Goal: Task Accomplishment & Management: Complete application form

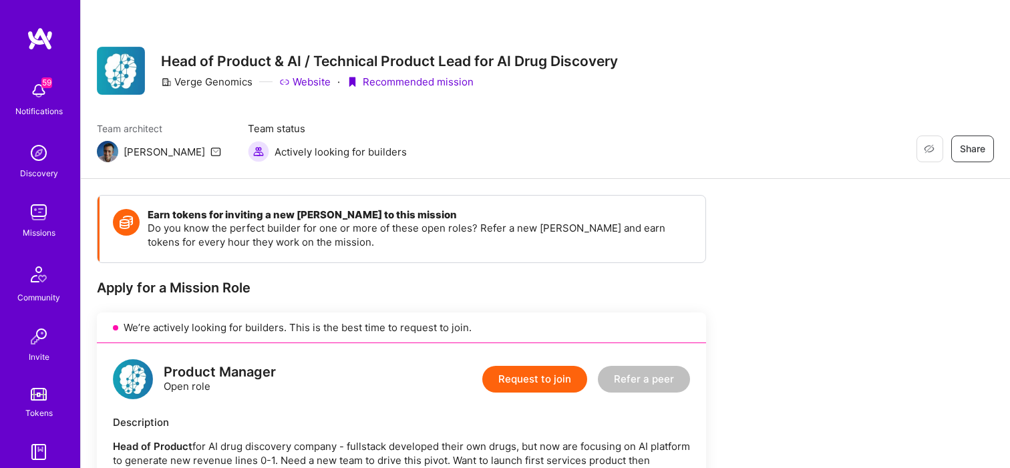
scroll to position [47, 0]
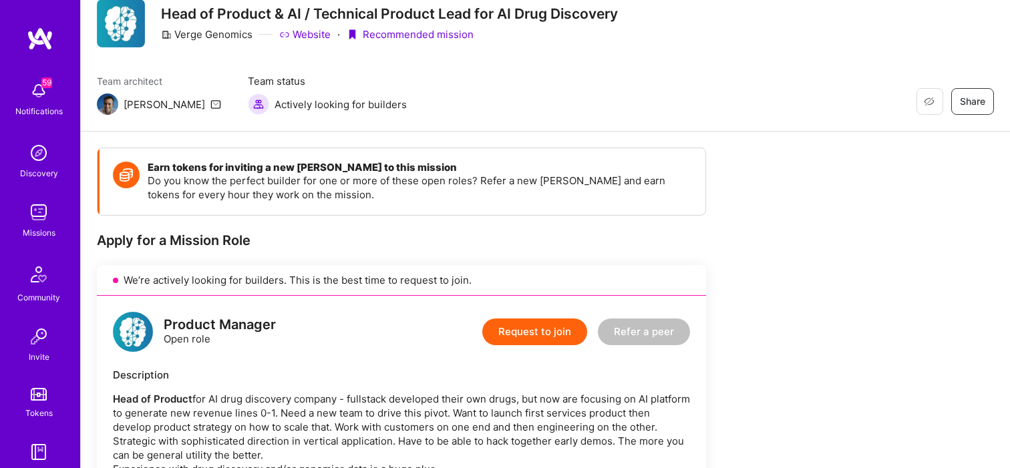
click at [49, 94] on img at bounding box center [38, 90] width 27 height 27
click at [46, 21] on div "59 Notifications Discovery Missions Community Invite Tokens [DOMAIN_NAME] Profi…" at bounding box center [40, 234] width 80 height 468
click at [43, 38] on img at bounding box center [40, 39] width 27 height 24
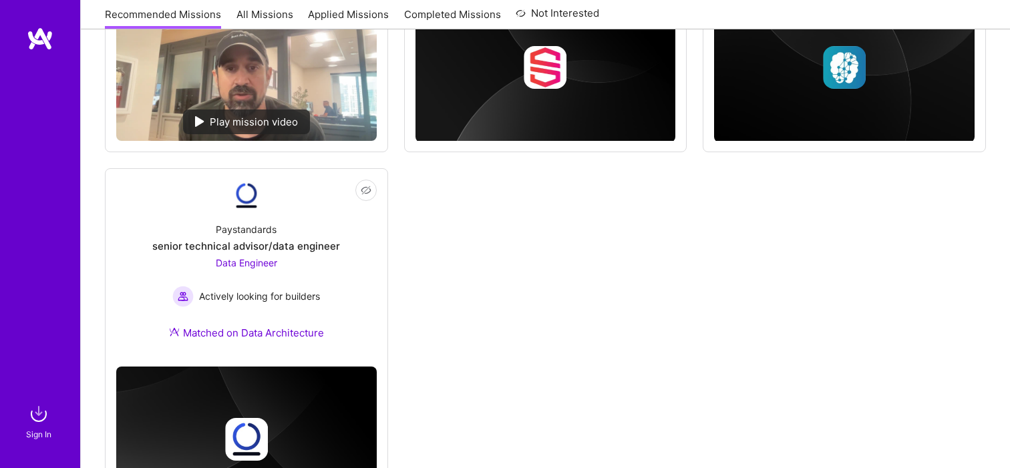
scroll to position [1318, 0]
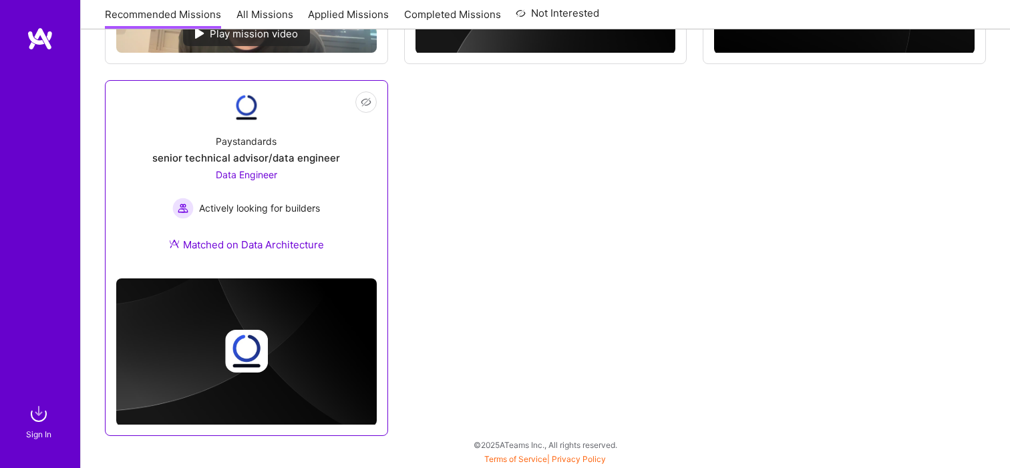
click at [353, 212] on div "Paystandards senior technical advisor/data engineer Data Engineer Actively look…" at bounding box center [246, 196] width 260 height 144
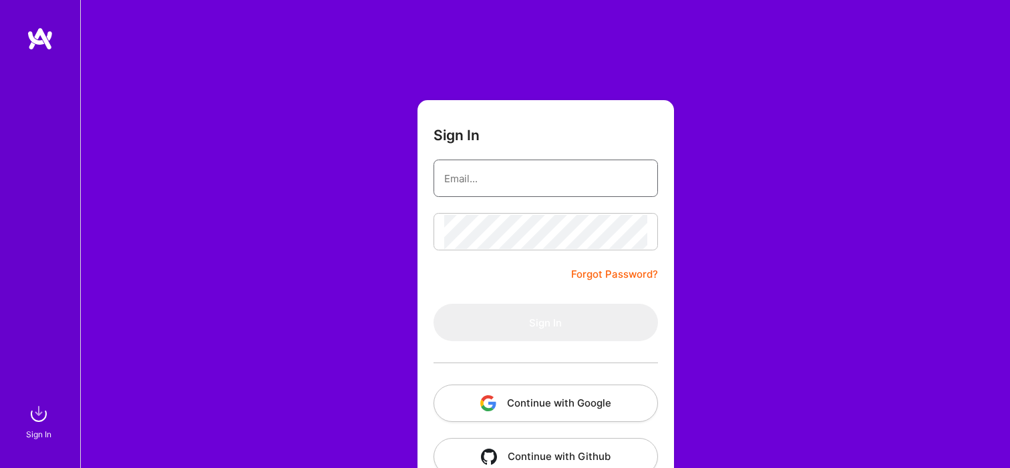
click at [536, 177] on input "email" at bounding box center [545, 179] width 203 height 34
click at [534, 184] on input "[PERSON_NAME][EMAIL_ADDRESS]" at bounding box center [545, 179] width 203 height 34
type input "[PERSON_NAME][EMAIL_ADDRESS][PERSON_NAME][DOMAIN_NAME]"
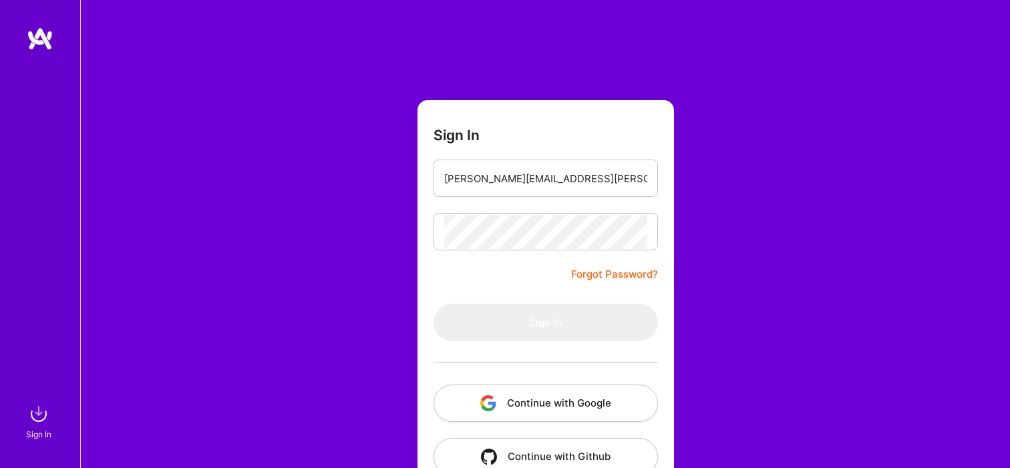
click at [530, 249] on div at bounding box center [545, 231] width 224 height 37
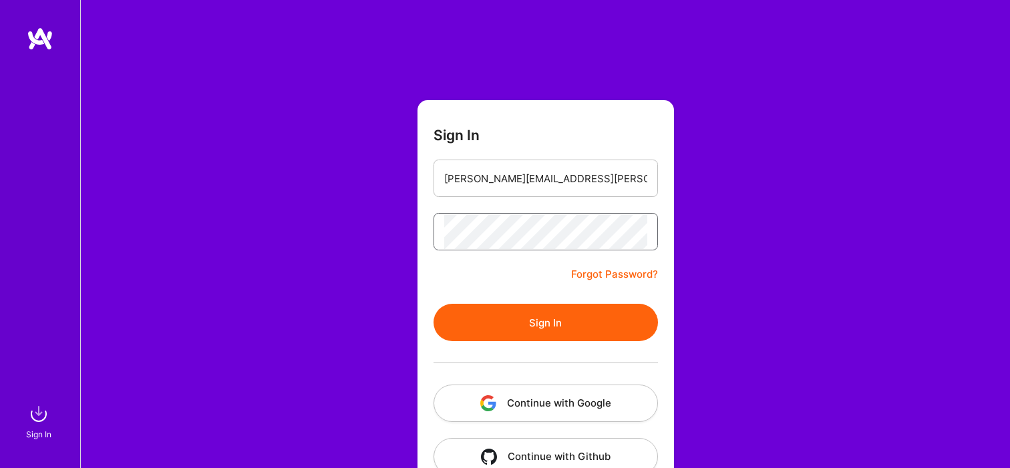
click at [433, 304] on button "Sign In" at bounding box center [545, 322] width 224 height 37
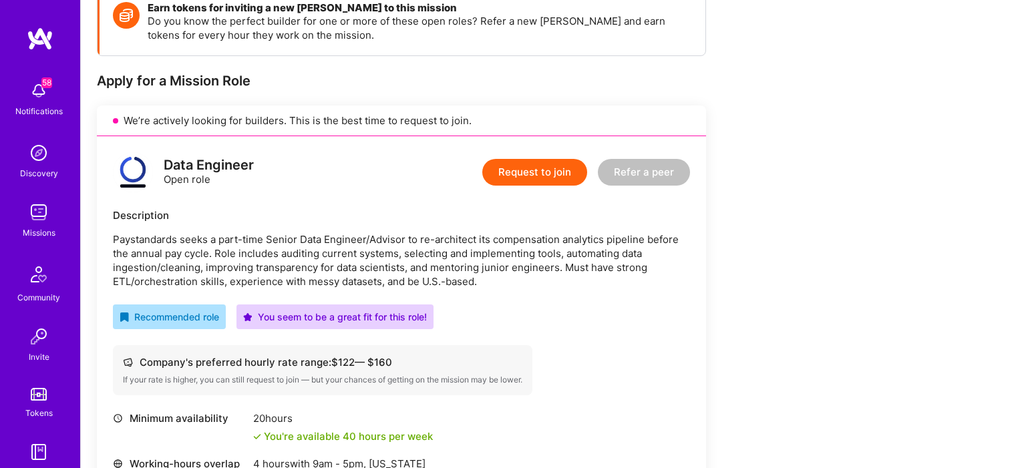
scroll to position [182, 0]
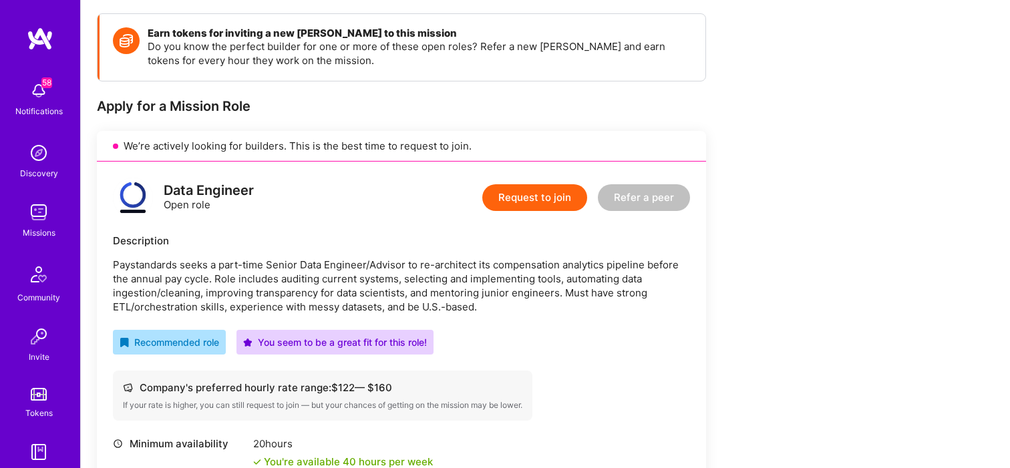
click at [575, 192] on button "Request to join" at bounding box center [534, 197] width 105 height 27
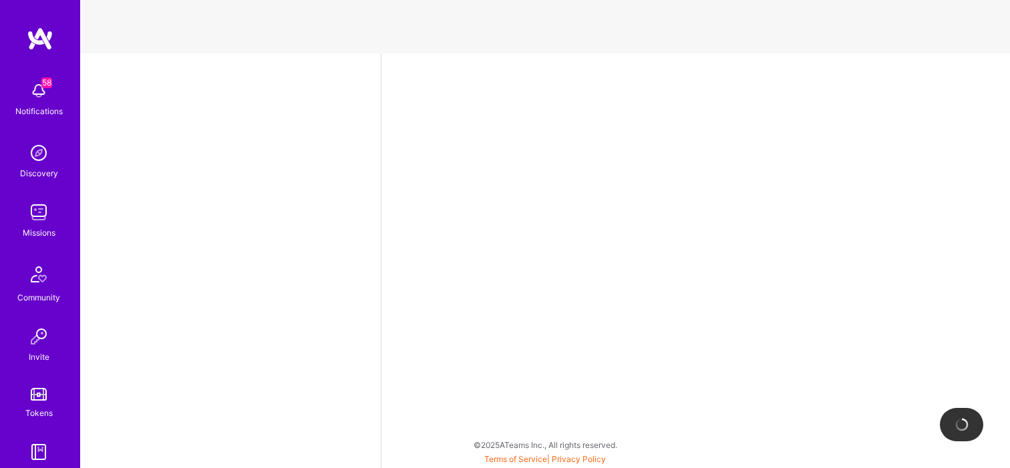
select select "US"
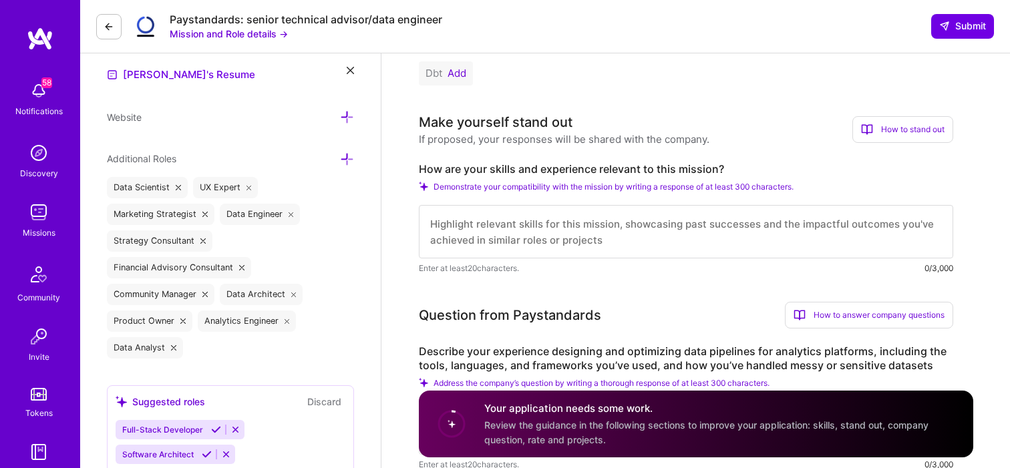
scroll to position [355, 0]
